Goal: Information Seeking & Learning: Learn about a topic

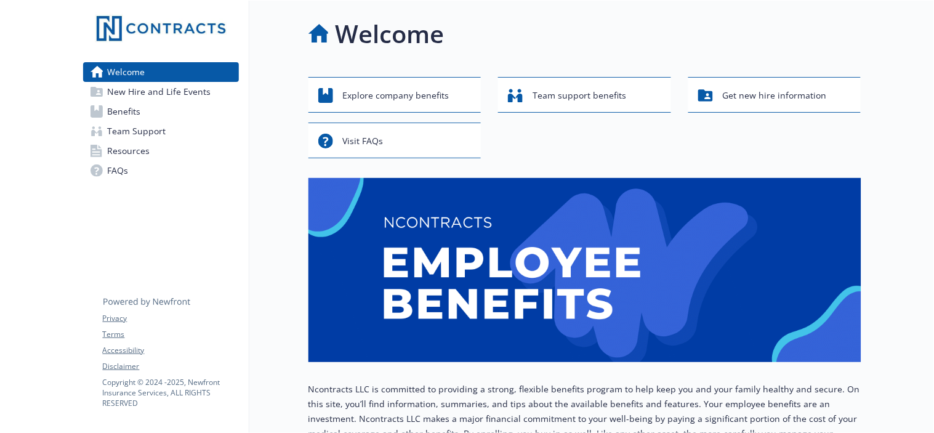
click at [172, 95] on span "New Hire and Life Events" at bounding box center [159, 92] width 103 height 20
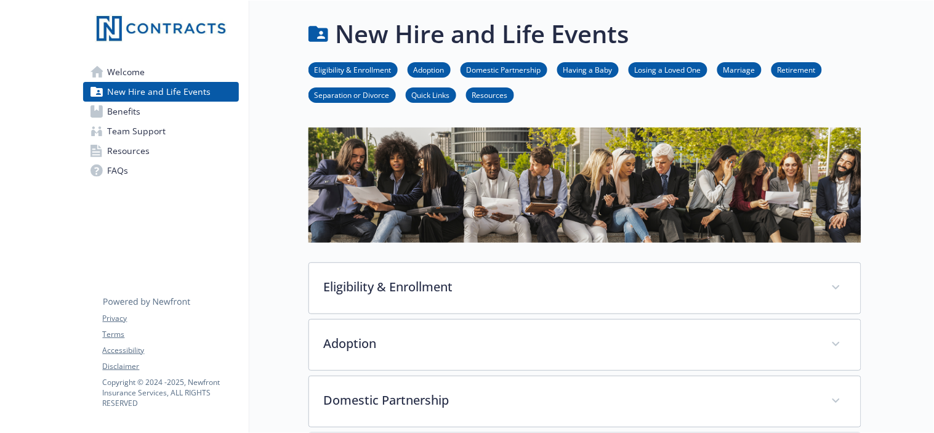
click at [791, 64] on link "Retirement" at bounding box center [797, 69] width 50 height 12
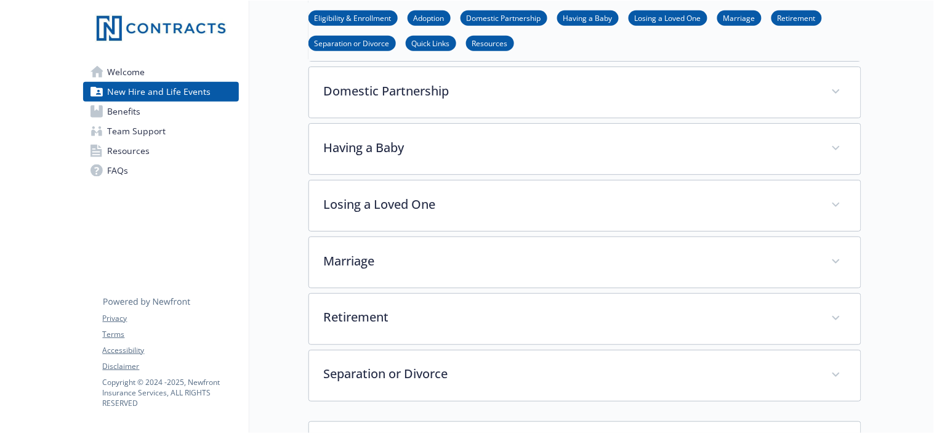
scroll to position [307, 10]
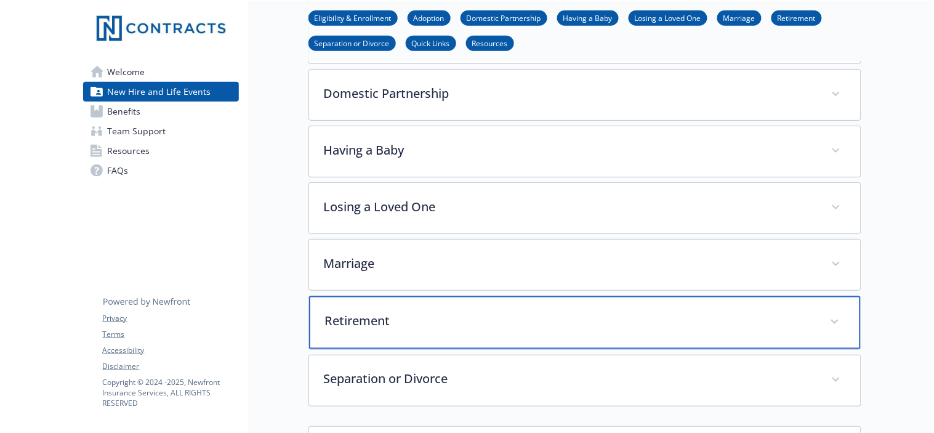
click at [414, 326] on p "Retirement" at bounding box center [570, 321] width 490 height 18
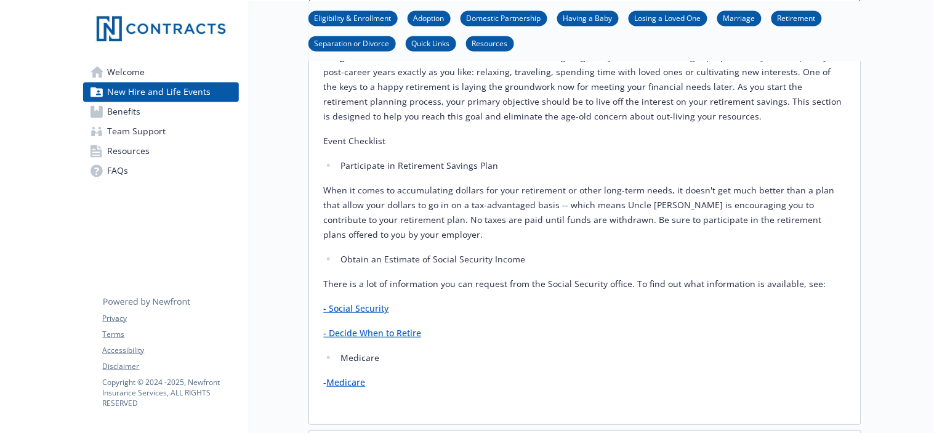
scroll to position [618, 10]
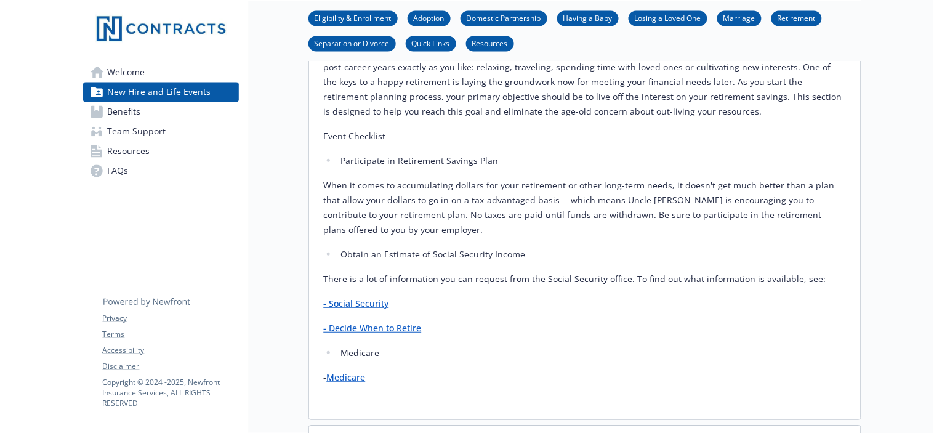
click at [345, 381] on link "Medicare" at bounding box center [346, 377] width 39 height 12
click at [349, 326] on link "- Decide When to Retire" at bounding box center [373, 328] width 98 height 12
click at [337, 379] on link "Medicare" at bounding box center [346, 377] width 39 height 12
click at [123, 111] on span "Benefits" at bounding box center [124, 112] width 33 height 20
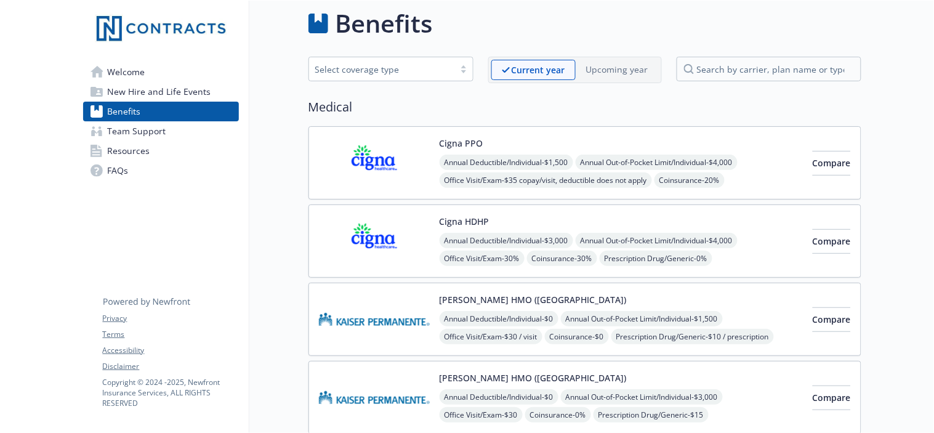
scroll to position [618, 10]
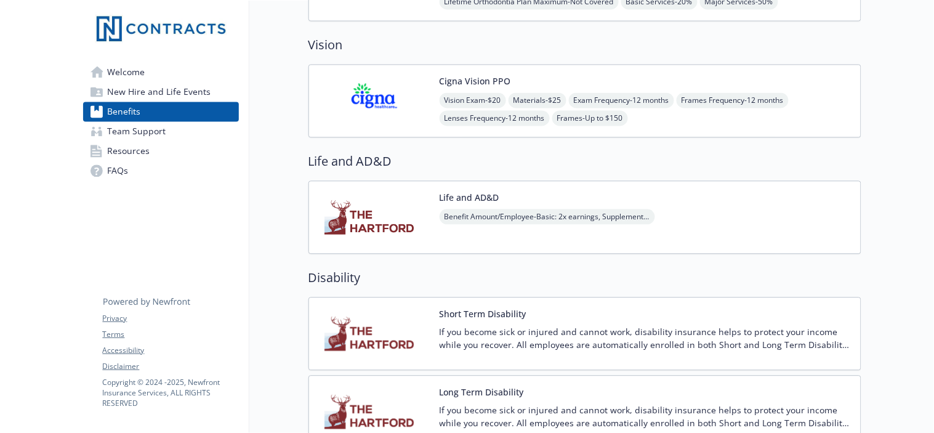
click at [128, 139] on span "Team Support" at bounding box center [137, 131] width 59 height 20
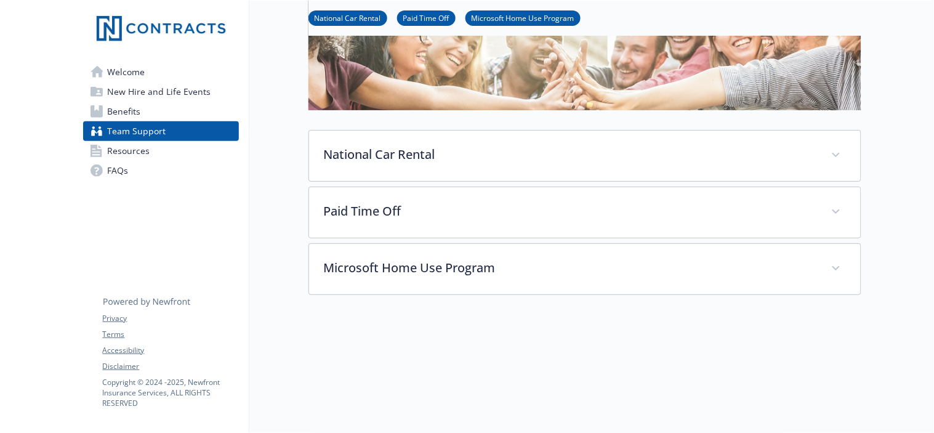
scroll to position [222, 10]
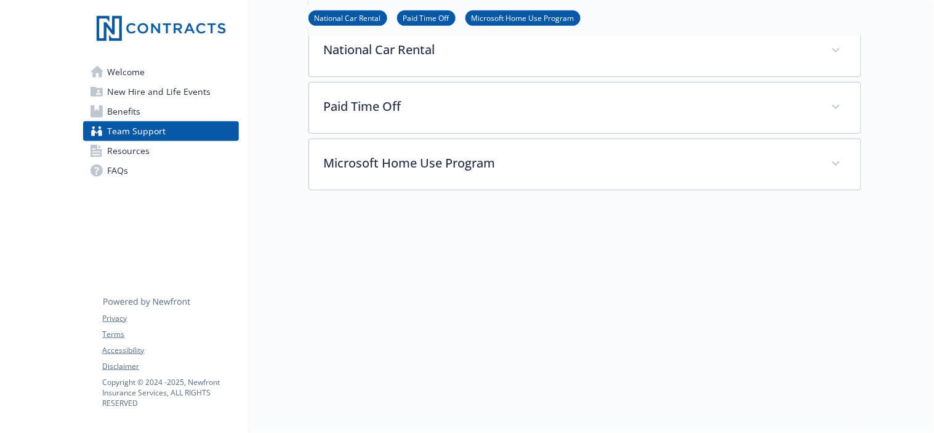
click at [121, 148] on span "Resources" at bounding box center [129, 151] width 42 height 20
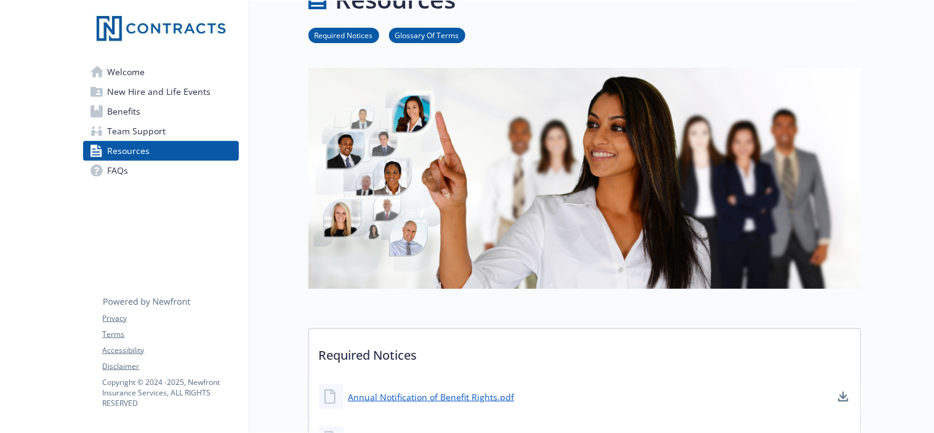
scroll to position [0, 10]
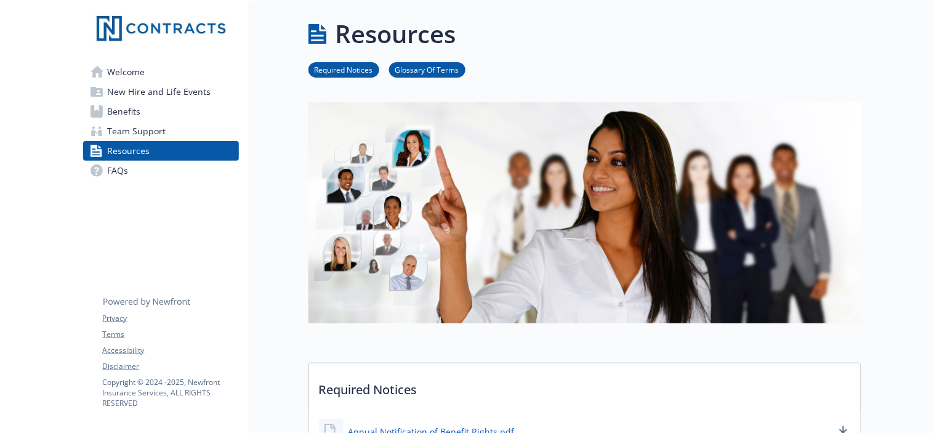
click at [130, 70] on span "Welcome" at bounding box center [127, 72] width 38 height 20
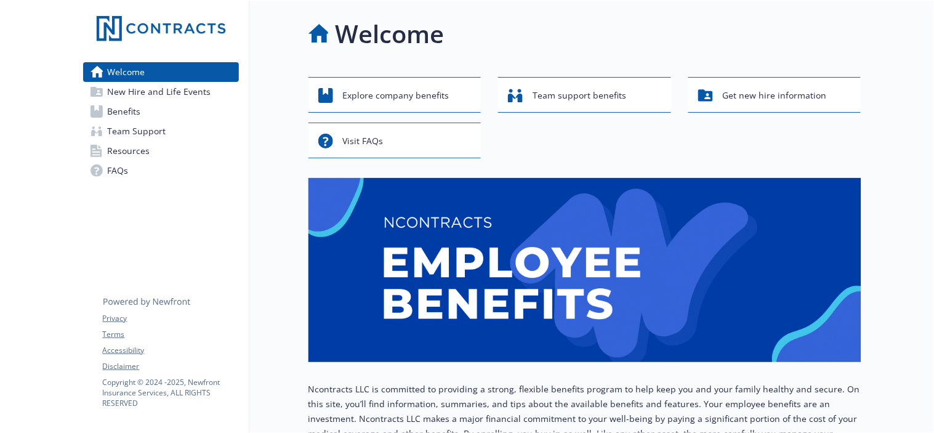
click at [114, 94] on span "New Hire and Life Events" at bounding box center [159, 92] width 103 height 20
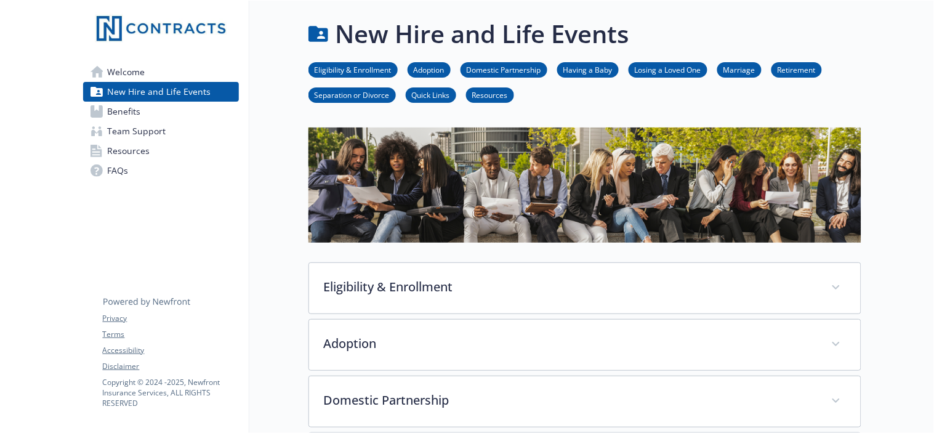
drag, startPoint x: 480, startPoint y: 94, endPoint x: 472, endPoint y: 94, distance: 8.6
click at [472, 94] on link "Resources" at bounding box center [490, 95] width 48 height 12
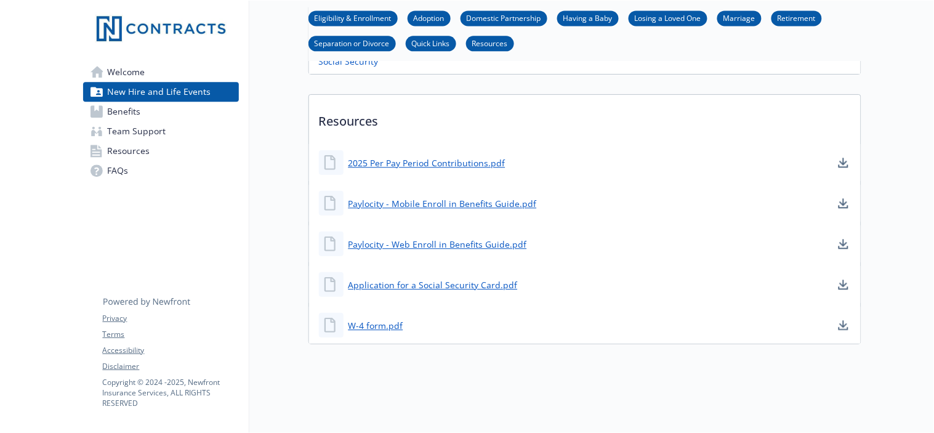
scroll to position [736, 10]
click at [431, 43] on link "Quick Links" at bounding box center [431, 43] width 50 height 12
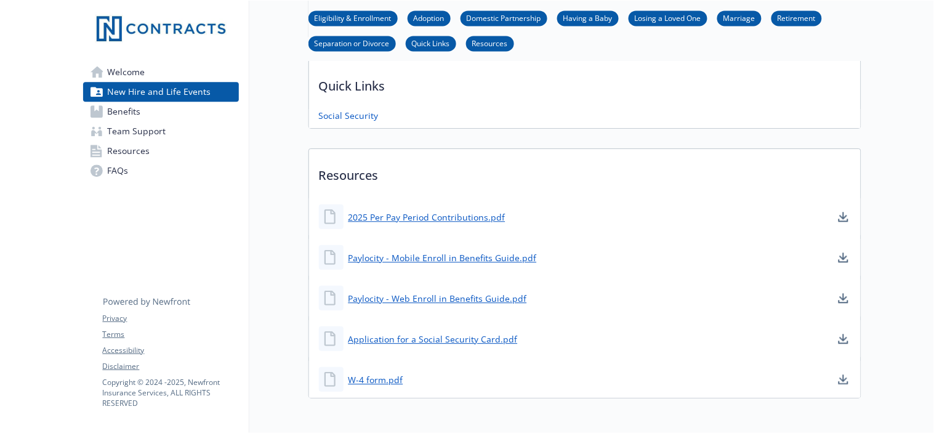
scroll to position [668, 10]
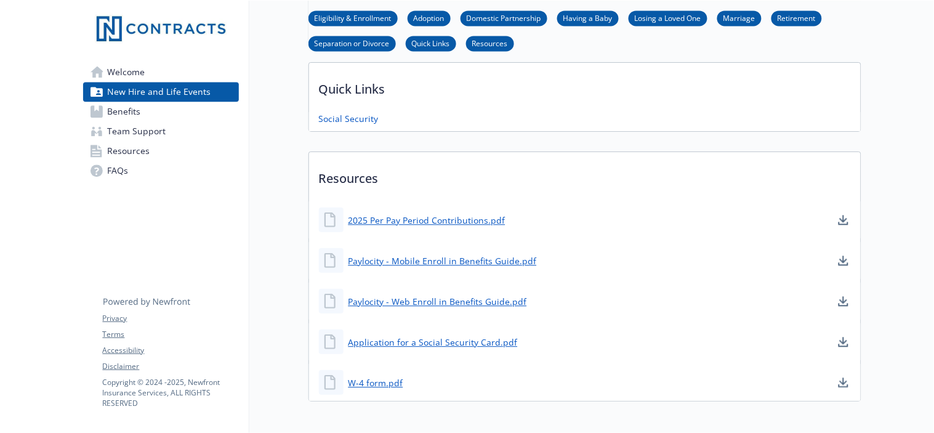
click at [431, 43] on link "Quick Links" at bounding box center [431, 43] width 50 height 12
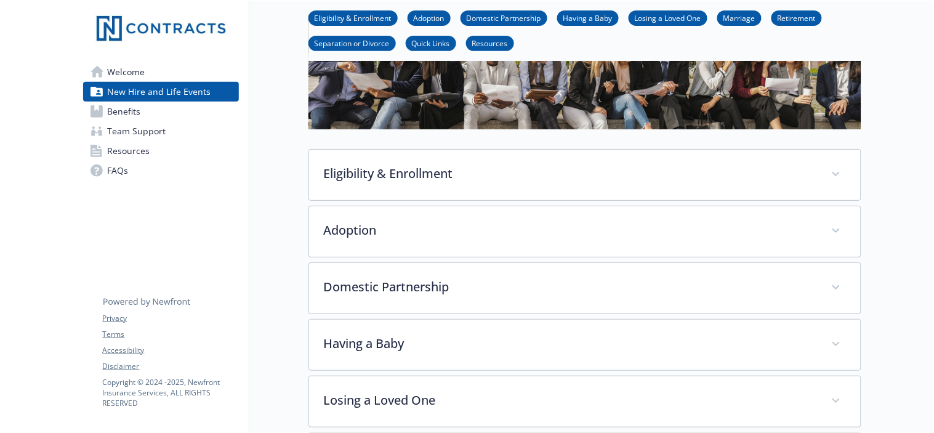
scroll to position [0, 10]
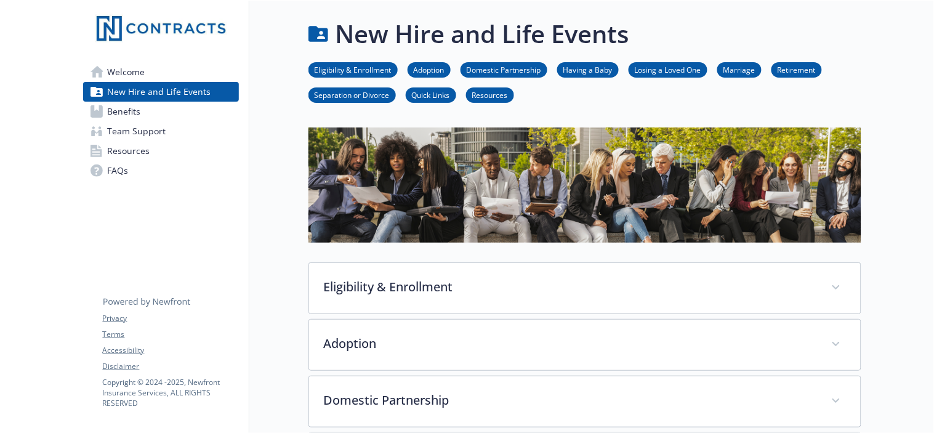
click at [349, 100] on link "Separation or Divorce" at bounding box center [352, 95] width 87 height 12
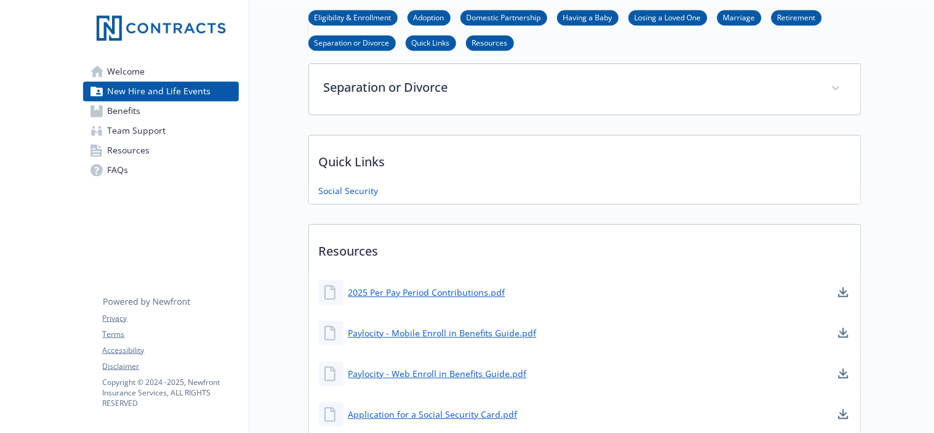
scroll to position [596, 10]
click at [360, 13] on link "Eligibility & Enrollment" at bounding box center [353, 18] width 89 height 12
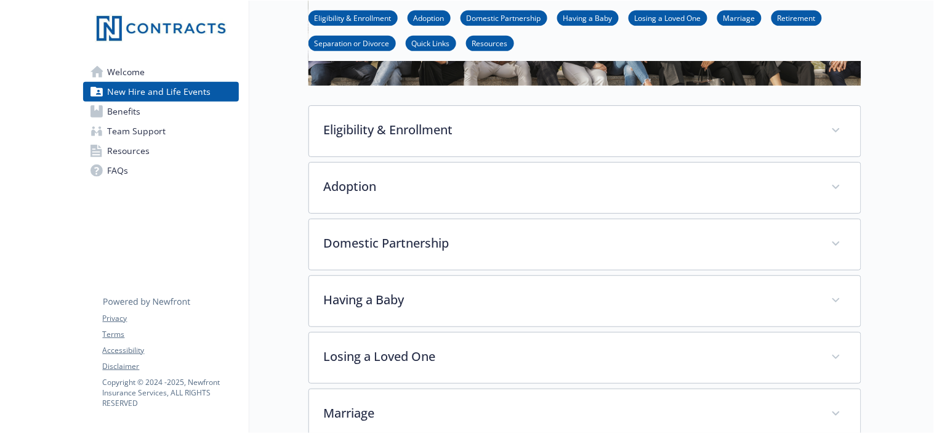
scroll to position [159, 10]
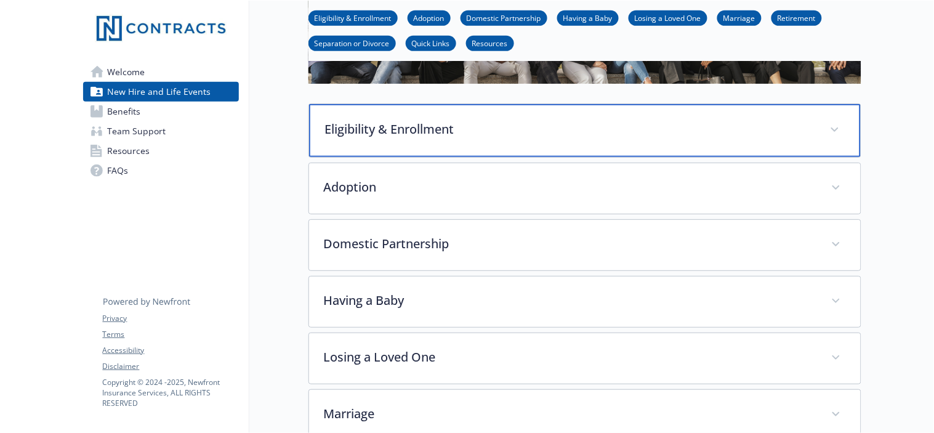
click at [557, 125] on p "Eligibility & Enrollment" at bounding box center [570, 129] width 490 height 18
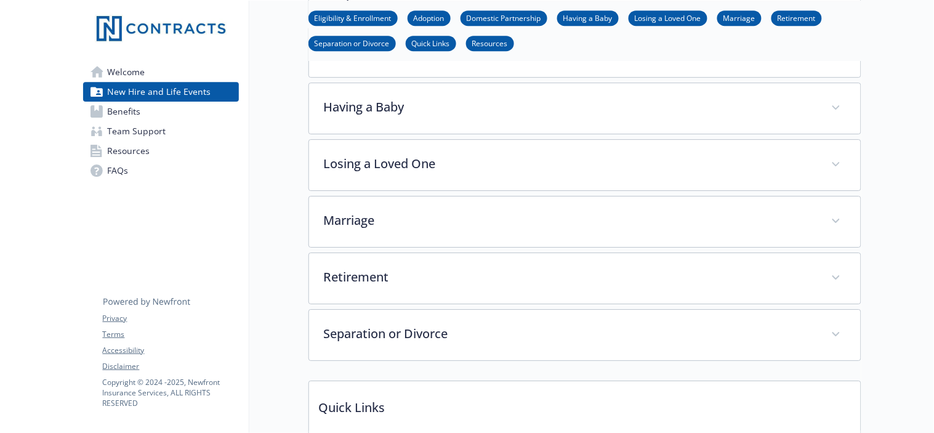
scroll to position [970, 10]
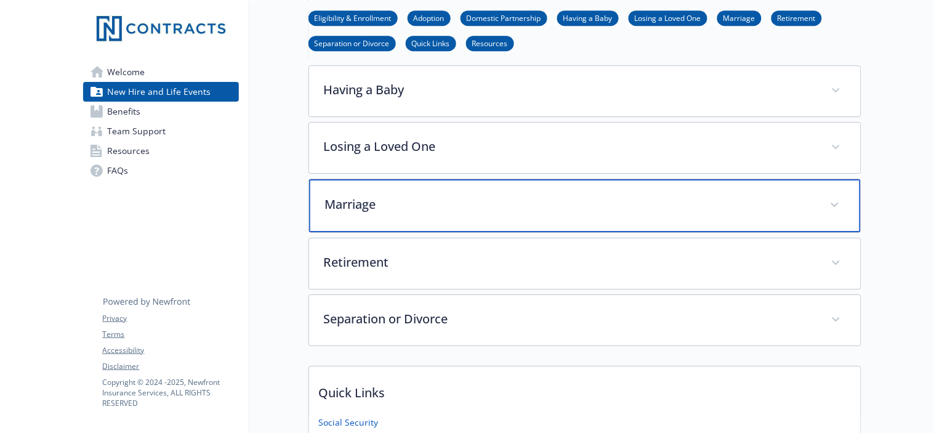
click at [650, 198] on p "Marriage" at bounding box center [570, 204] width 490 height 18
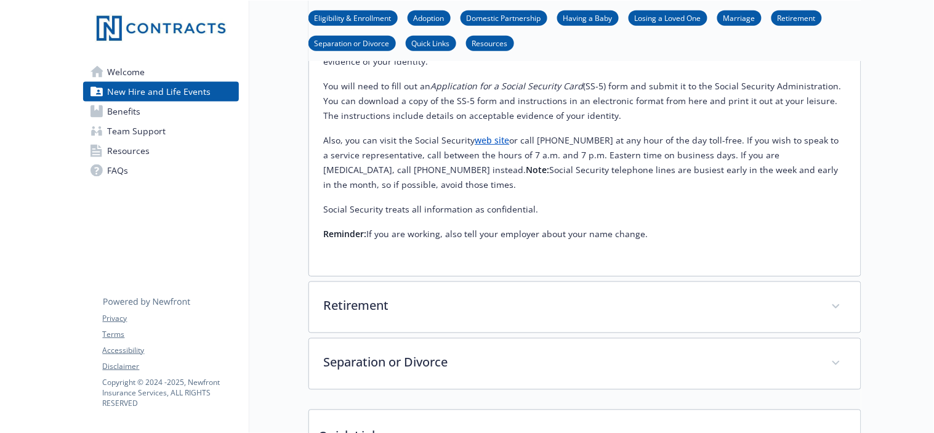
scroll to position [1581, 10]
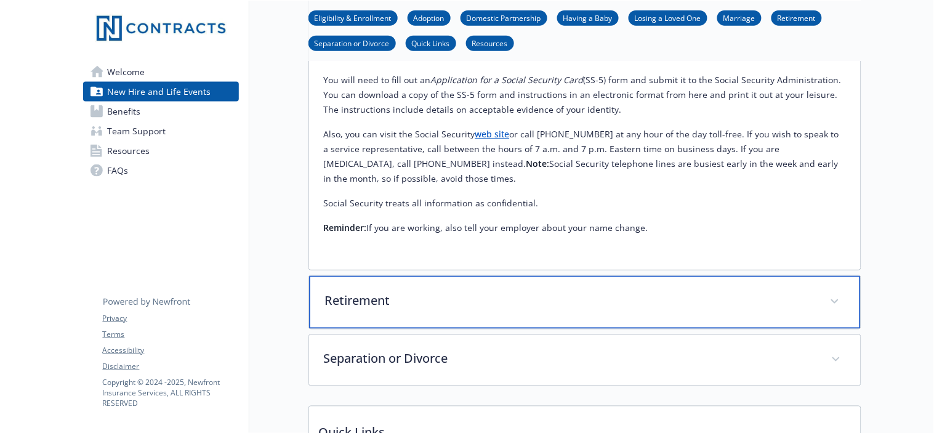
click at [741, 292] on p "Retirement" at bounding box center [570, 301] width 490 height 18
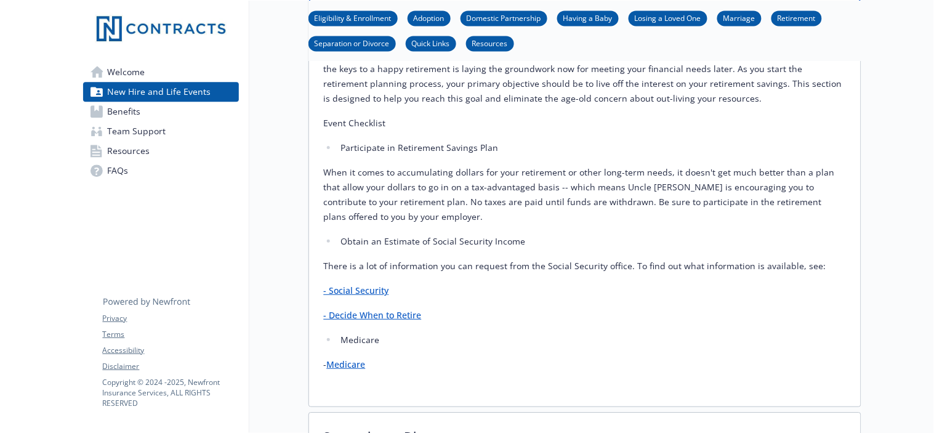
scroll to position [1916, 10]
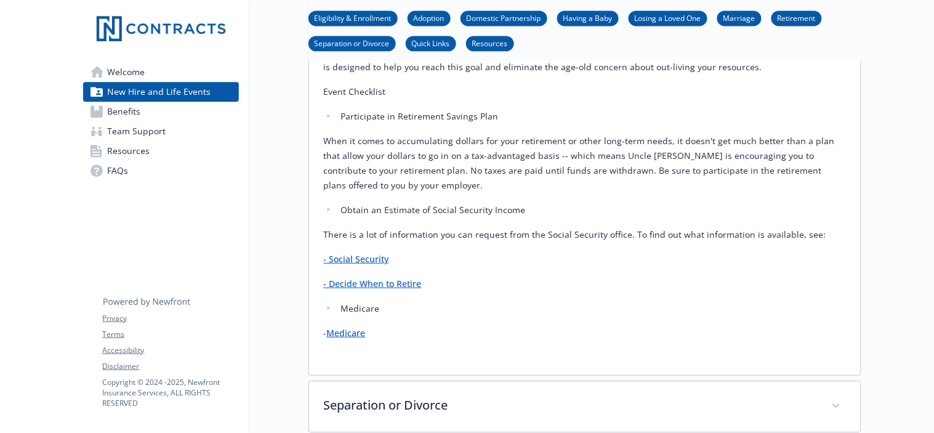
click at [360, 253] on link "- Social Security" at bounding box center [356, 259] width 65 height 12
